Goal: Task Accomplishment & Management: Manage account settings

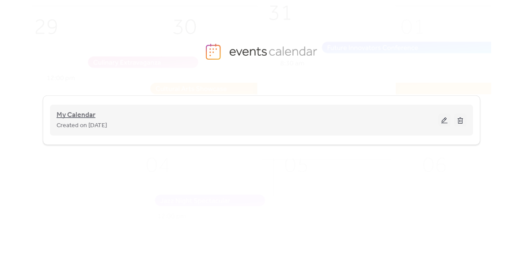
click at [86, 114] on span "My Calendar" at bounding box center [76, 115] width 39 height 11
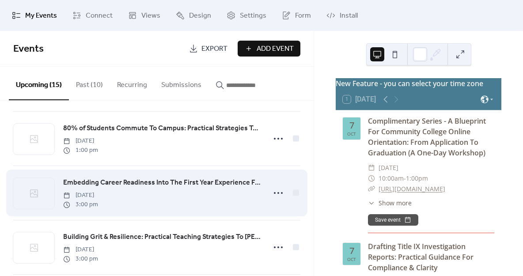
scroll to position [320, 0]
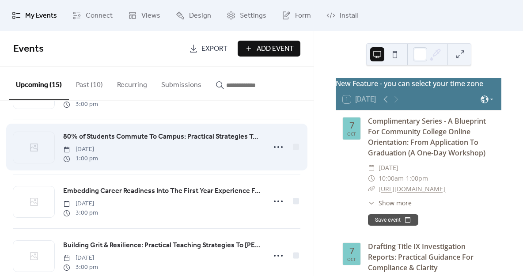
click at [180, 137] on span "80% of Students Commute To Campus: Practical Strategies To Engage & Retain" at bounding box center [162, 137] width 198 height 11
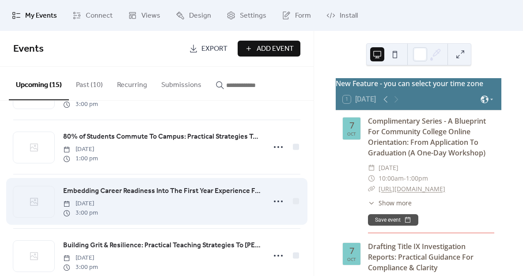
click at [167, 189] on span "Embedding Career Readiness Into The First Year Experience For Student Success" at bounding box center [162, 191] width 198 height 11
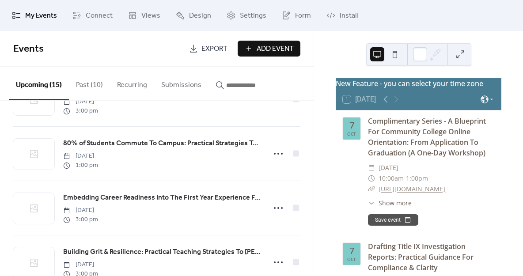
scroll to position [313, 0]
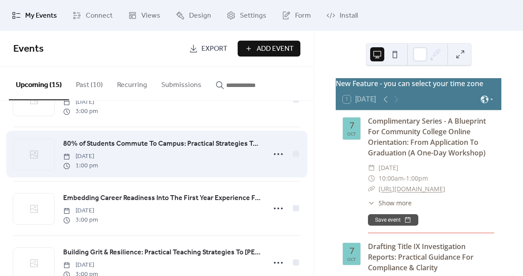
click at [185, 145] on span "80% of Students Commute To Campus: Practical Strategies To Engage & Retain" at bounding box center [162, 144] width 198 height 11
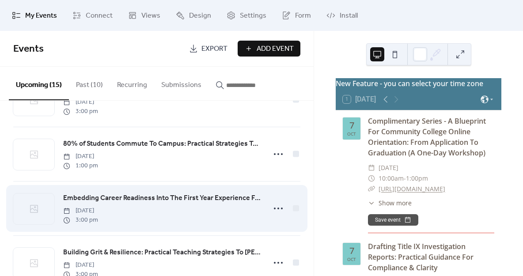
click at [168, 202] on span "Embedding Career Readiness Into The First Year Experience For Student Success" at bounding box center [162, 198] width 198 height 11
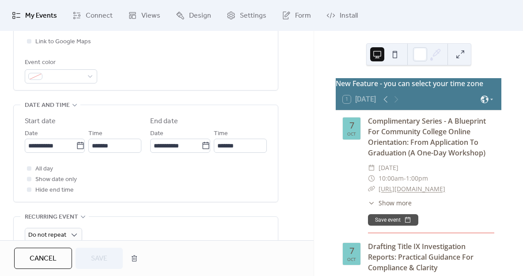
scroll to position [234, 0]
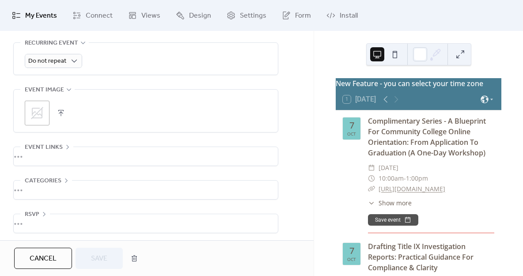
scroll to position [410, 0]
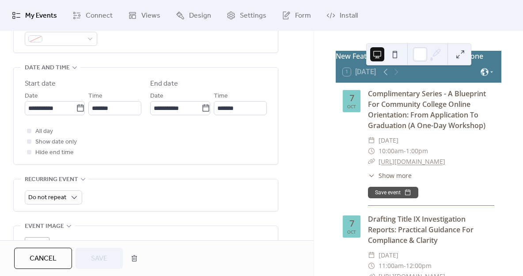
scroll to position [261, 0]
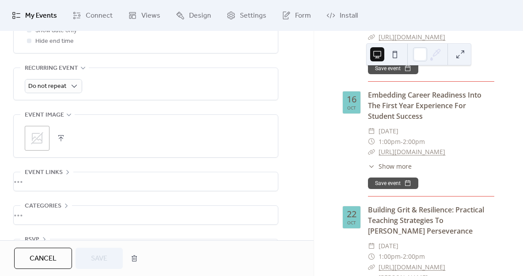
scroll to position [855, 0]
